Goal: Information Seeking & Learning: Understand process/instructions

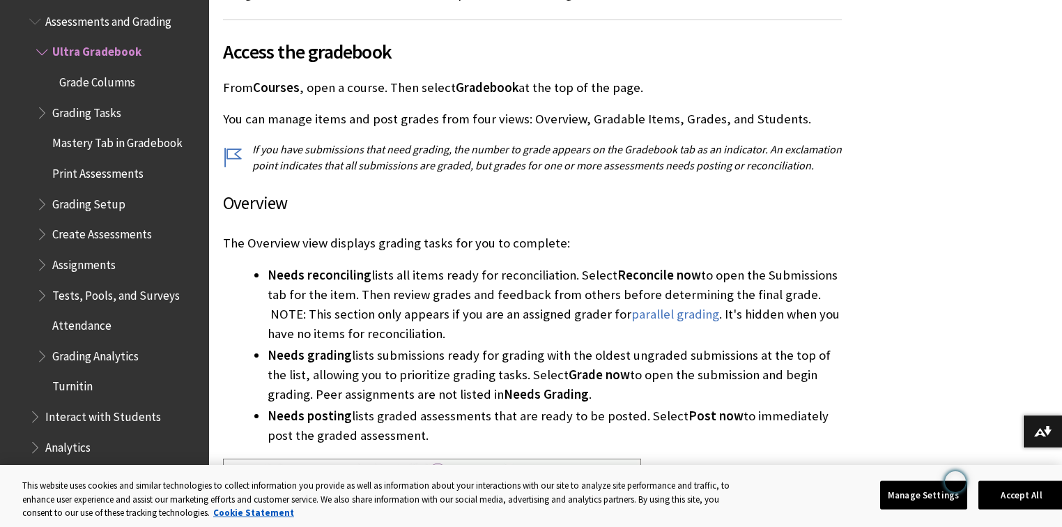
scroll to position [539, 0]
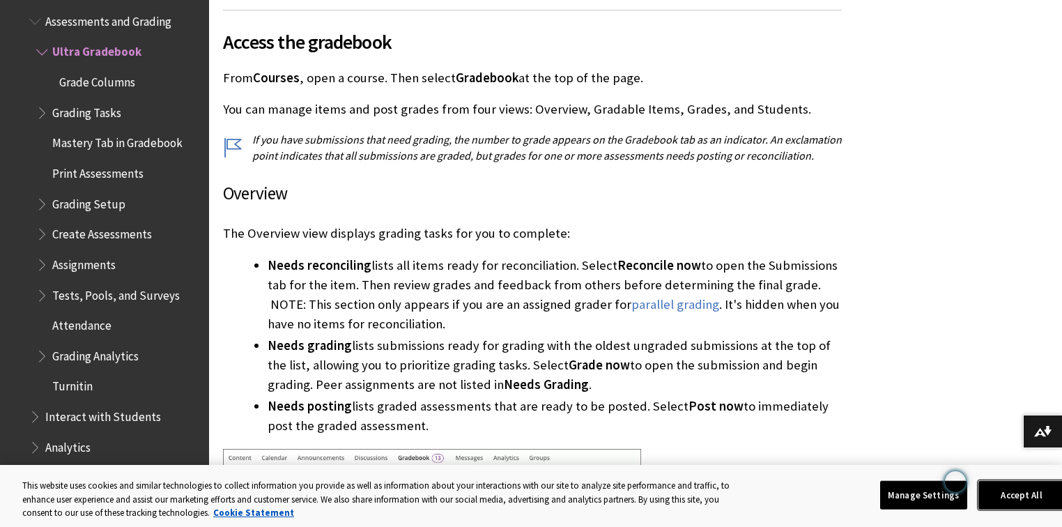
click at [1009, 499] on button "Accept All" at bounding box center [1021, 494] width 87 height 29
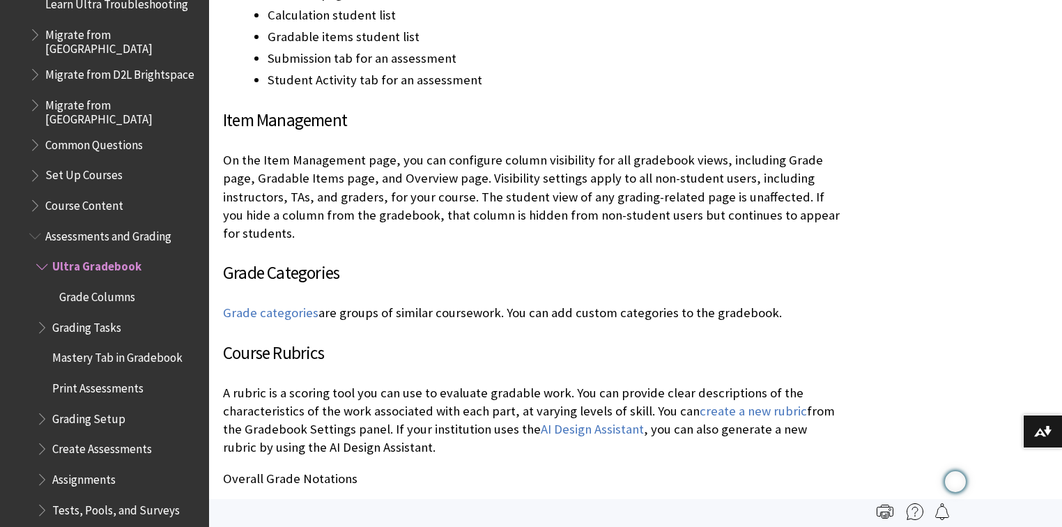
scroll to position [1904, 0]
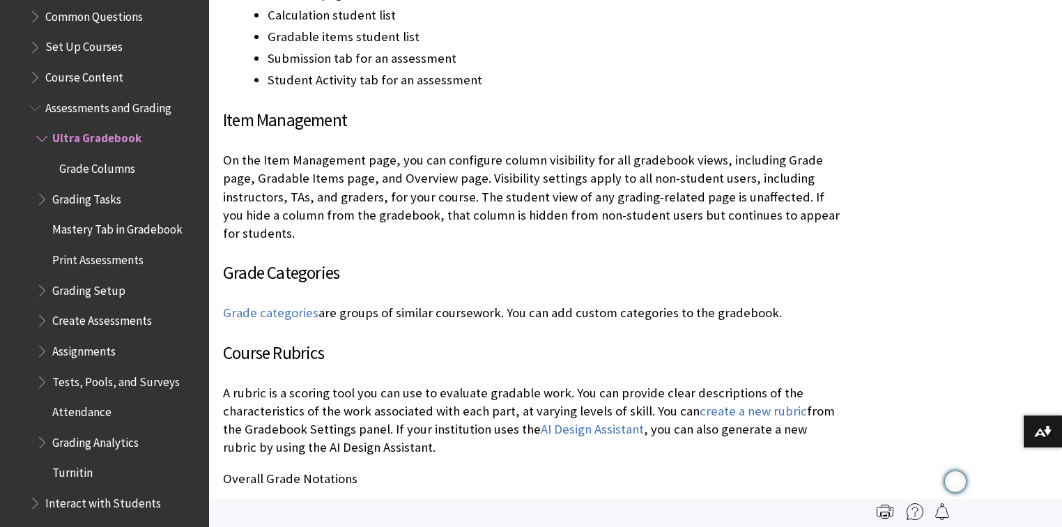
click at [79, 339] on span "Assignments" at bounding box center [83, 348] width 63 height 19
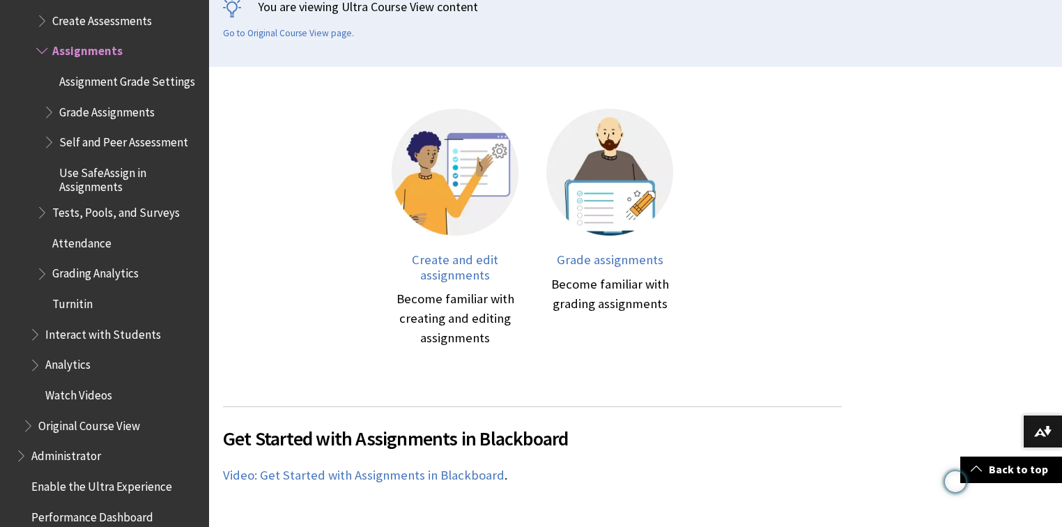
scroll to position [376, 0]
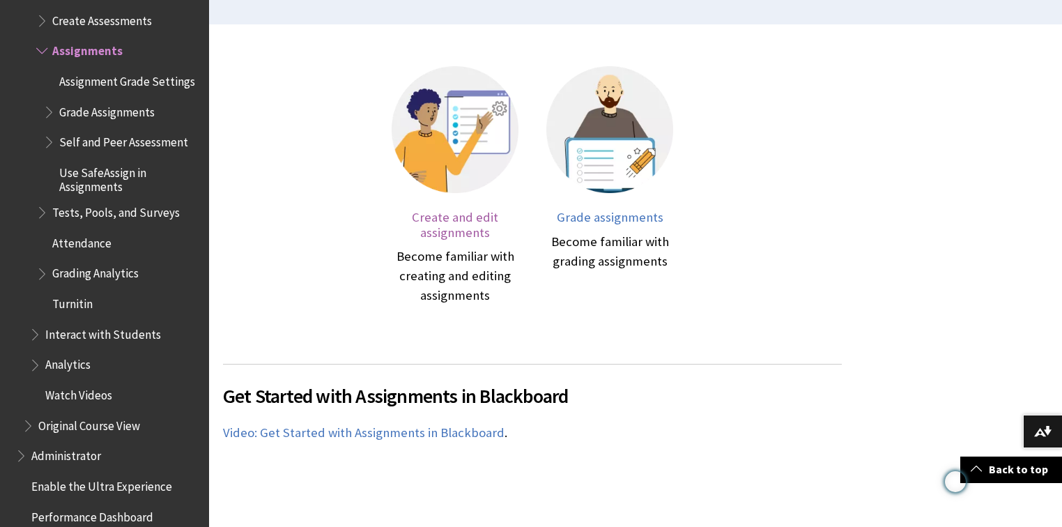
click at [465, 231] on span "Create and edit assignments" at bounding box center [455, 224] width 86 height 31
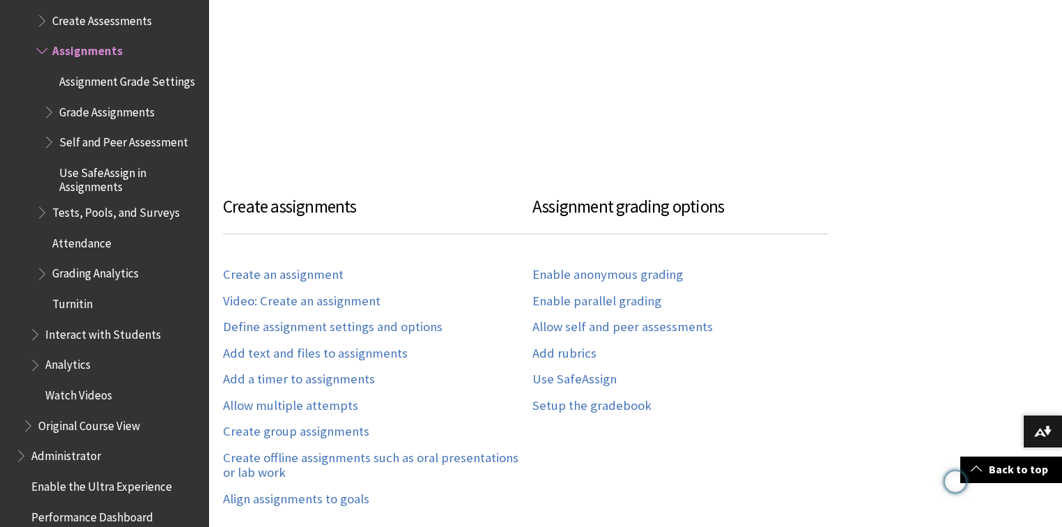
scroll to position [902, 0]
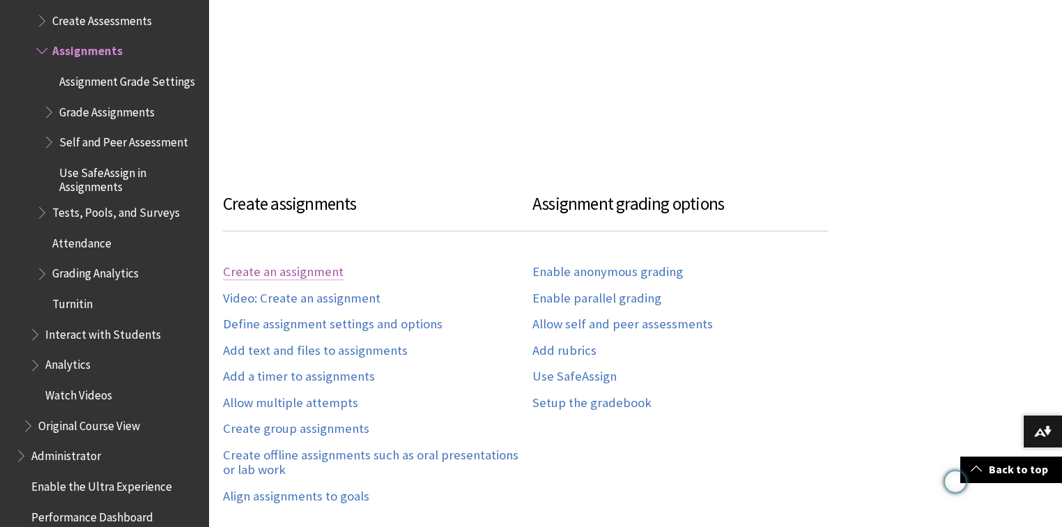
click at [305, 266] on link "Create an assignment" at bounding box center [283, 272] width 121 height 16
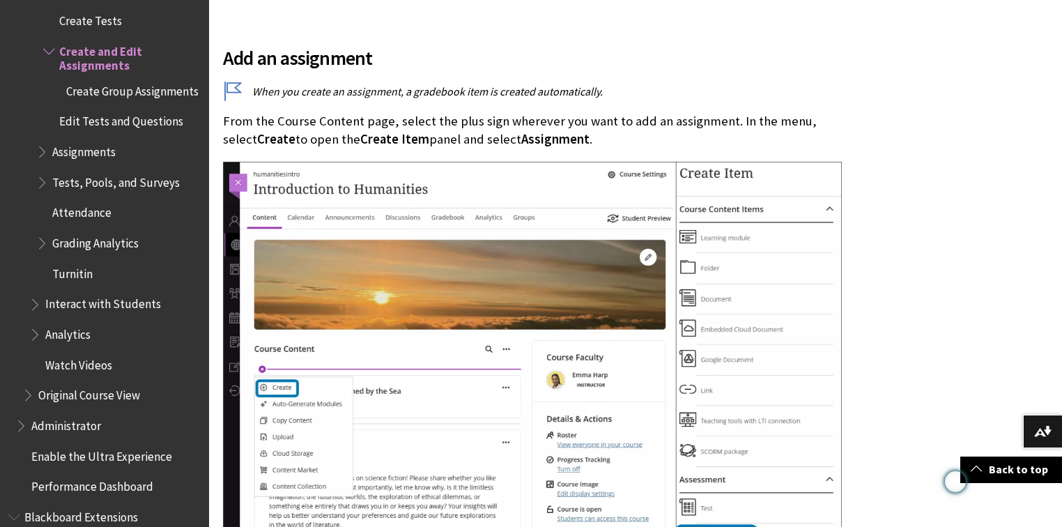
scroll to position [1245, 0]
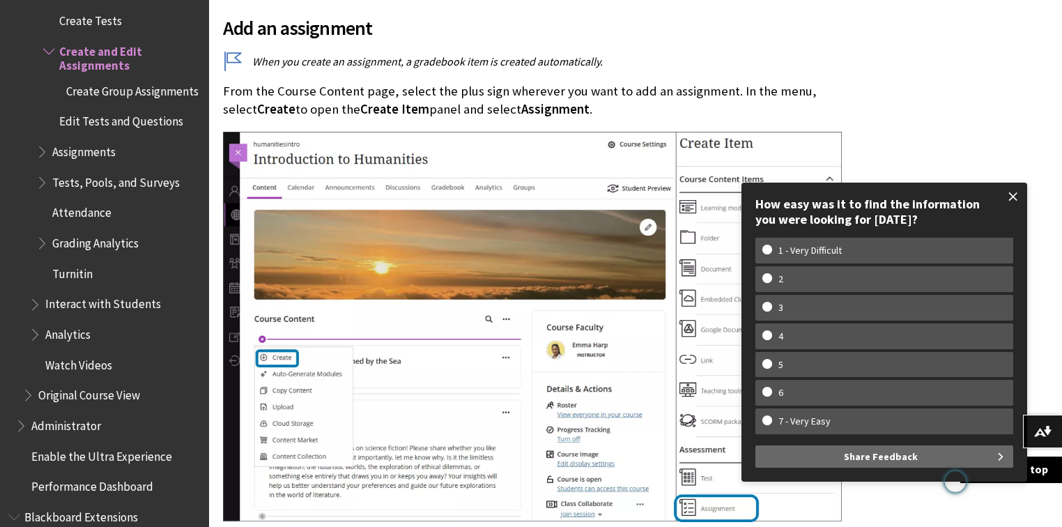
click at [1013, 197] on span at bounding box center [1013, 196] width 29 height 29
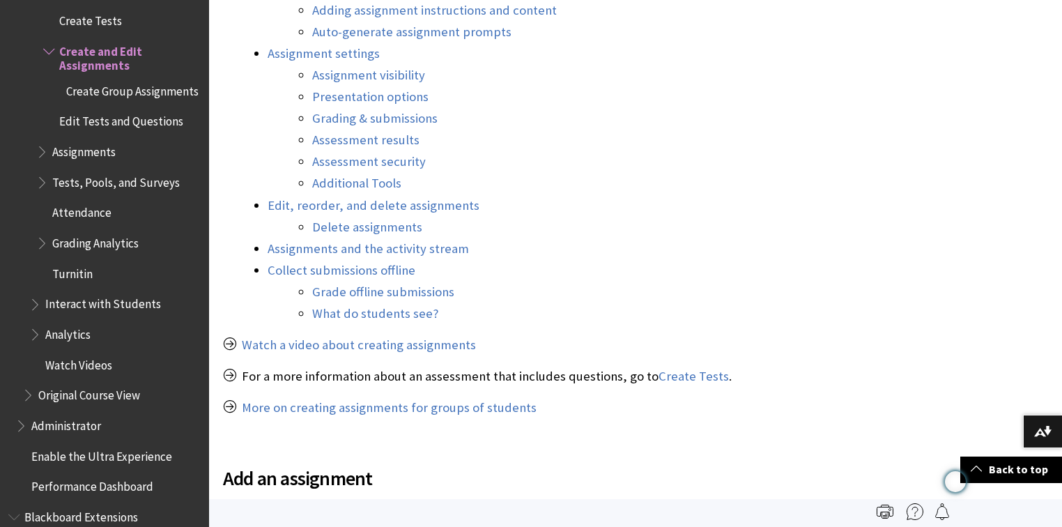
scroll to position [495, 0]
